Goal: Find specific page/section: Find specific page/section

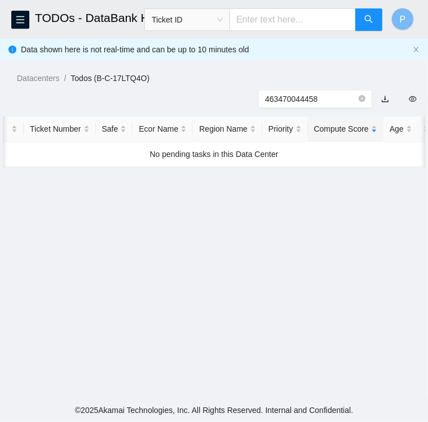
scroll to position [0, 9]
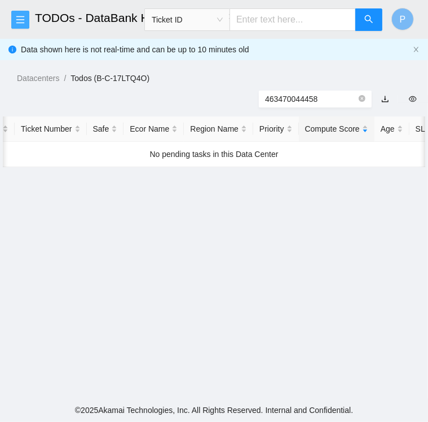
click at [20, 16] on icon "menu" at bounding box center [20, 19] width 8 height 7
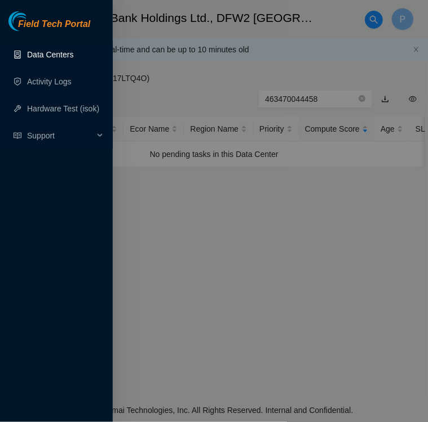
click at [37, 55] on link "Data Centers" at bounding box center [50, 54] width 46 height 9
